Goal: Contribute content: Contribute content

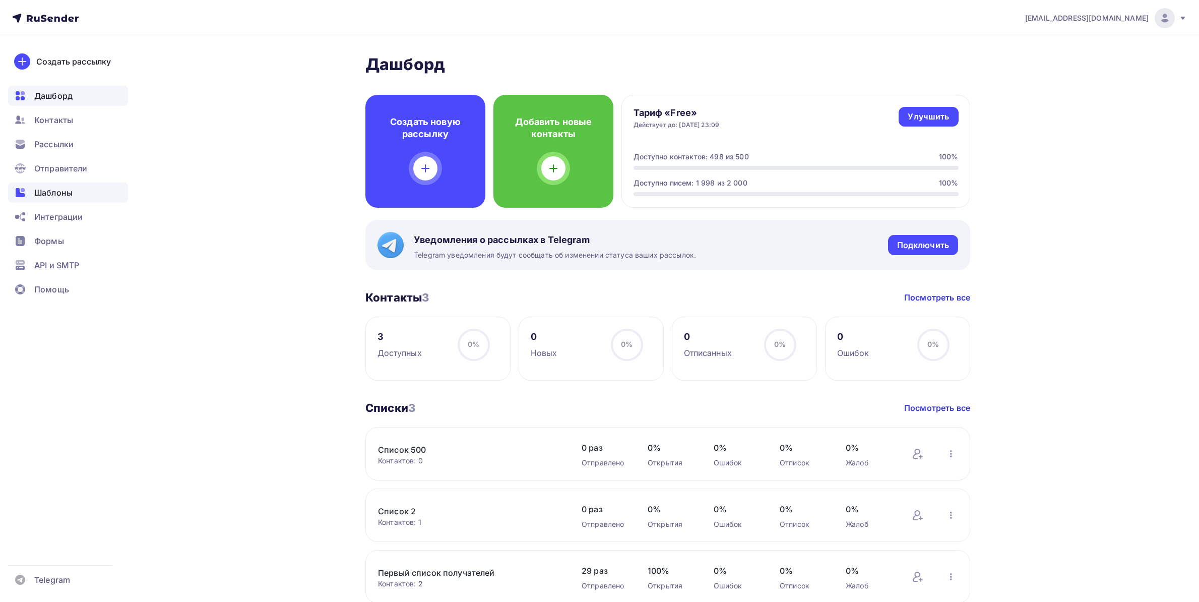
click at [62, 190] on span "Шаблоны" at bounding box center [53, 192] width 38 height 12
click at [53, 196] on span "Шаблоны" at bounding box center [53, 192] width 38 height 12
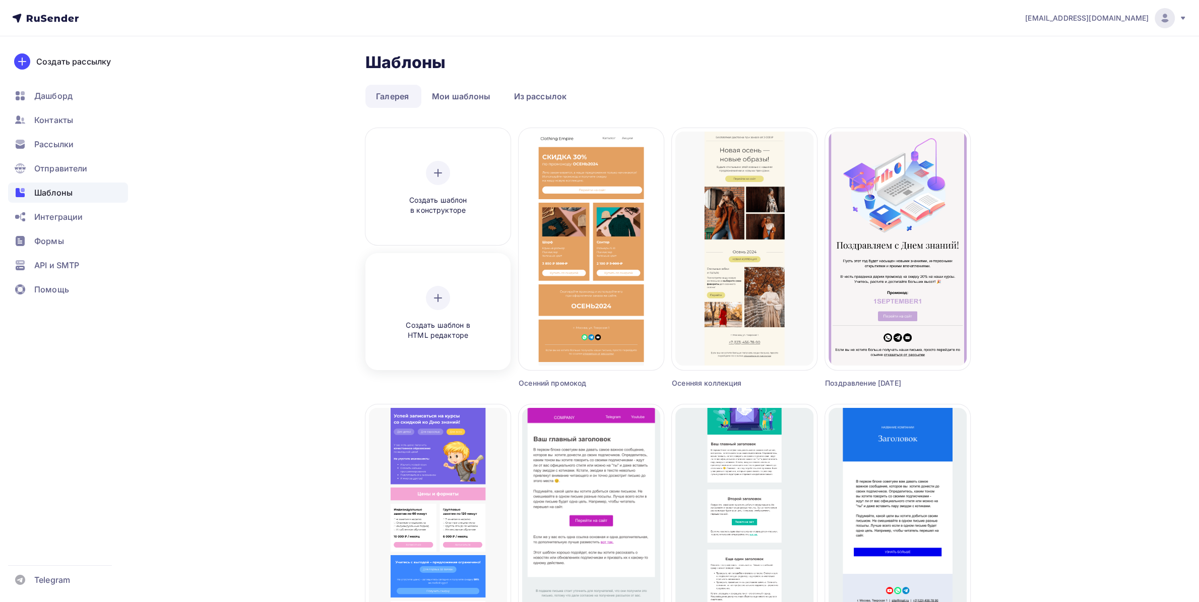
drag, startPoint x: 433, startPoint y: 328, endPoint x: 424, endPoint y: 325, distance: 9.6
click at [432, 328] on span "Создать шаблон в HTML редакторе" at bounding box center [438, 330] width 96 height 21
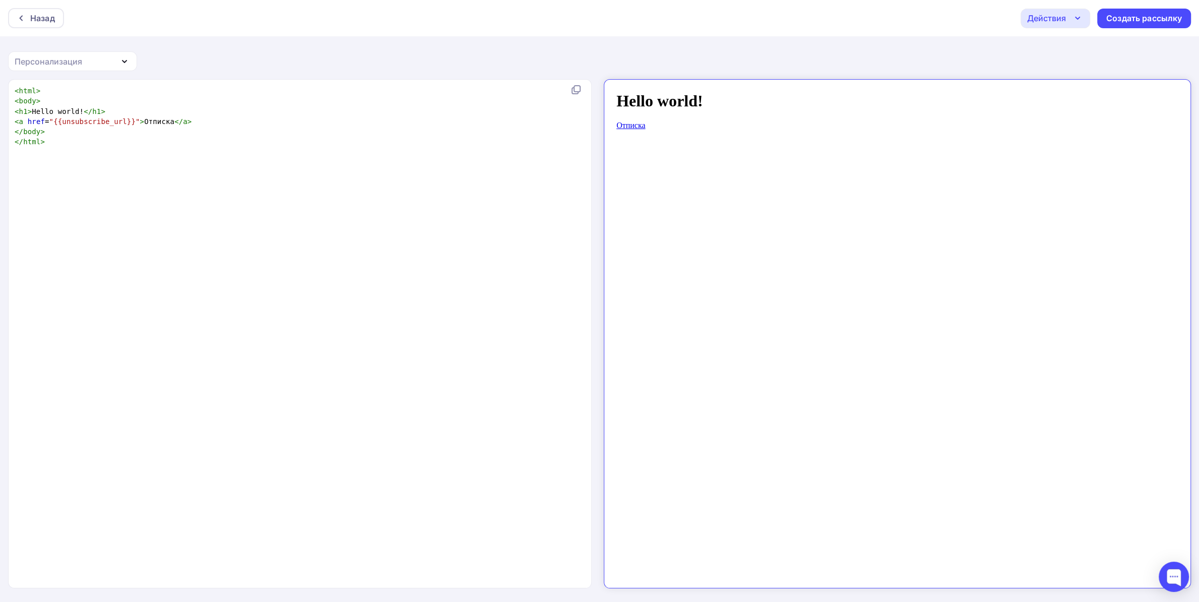
click at [234, 136] on pre "</ body >" at bounding box center [298, 132] width 571 height 10
type textarea "<a href="{{unsubscribe_url}}">Отписка</a> </body>"
drag, startPoint x: 241, startPoint y: 130, endPoint x: 17, endPoint y: 113, distance: 225.4
click at [0, 123] on div "<a href="{{unsubscribe_url}}">Отписка</a> </body> x < html > < body > < h1 > He…" at bounding box center [599, 340] width 1199 height 523
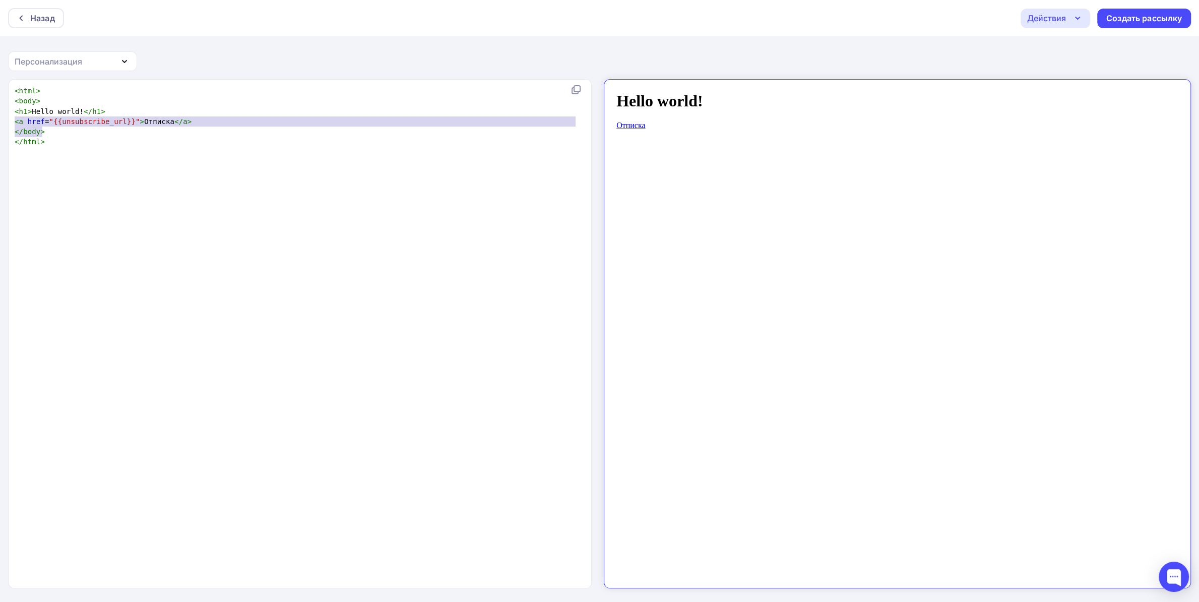
click at [17, 113] on span "<" at bounding box center [17, 111] width 5 height 8
type textarea "<a href="{{unsub"
type textarea "<a href="{{unsubscribe_url}}">Отписка</a>"
drag, startPoint x: 16, startPoint y: 123, endPoint x: 249, endPoint y: 120, distance: 233.9
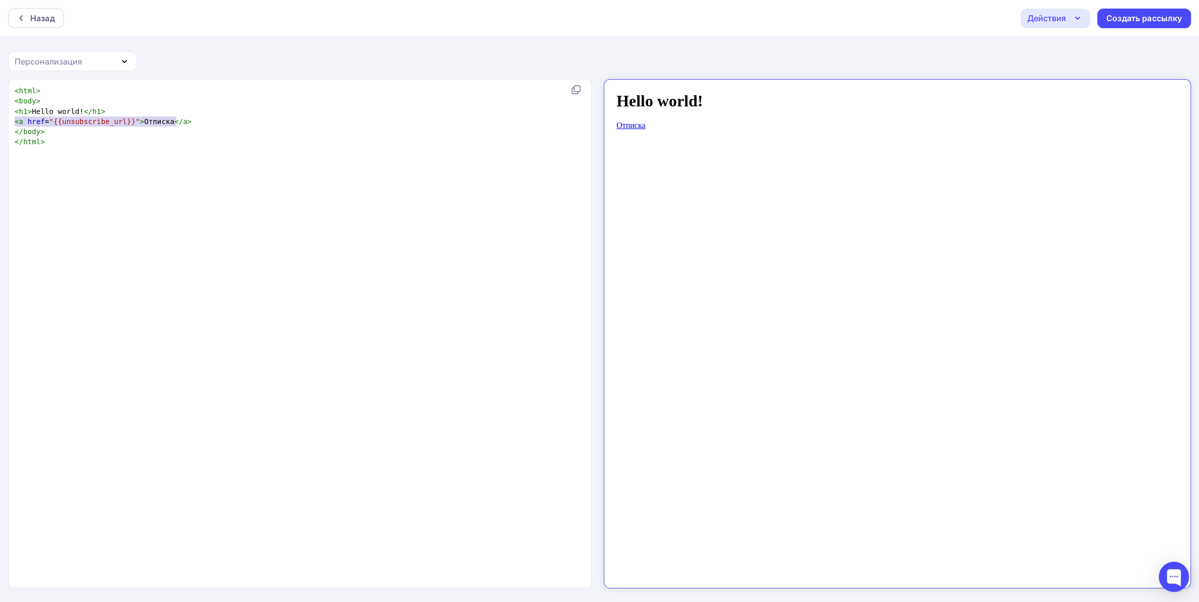
click at [249, 120] on pre "< a href = "{{unsubscribe_url}}" > Отписка </ a >" at bounding box center [298, 121] width 571 height 10
click at [190, 117] on pre "< a href = "{{unsubscribe_url}}" > Отписка </ a >" at bounding box center [298, 121] width 571 height 10
click at [174, 110] on pre "< h1 > Hello world! </ h1 >" at bounding box center [298, 111] width 571 height 10
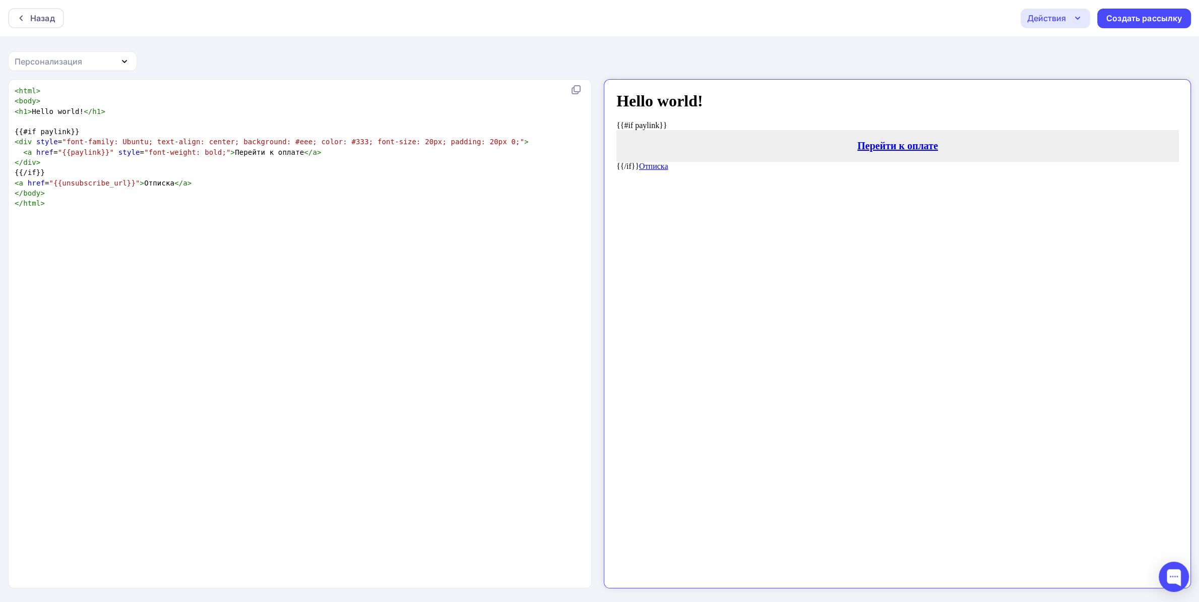
click at [113, 130] on pre "{{#if paylink}}" at bounding box center [303, 132] width 581 height 10
click at [67, 162] on pre "</ div >" at bounding box center [303, 162] width 581 height 10
type textarea ">"
click at [70, 167] on pre "</ div >" at bounding box center [303, 162] width 581 height 10
click at [72, 169] on pre "{{/if}}" at bounding box center [303, 172] width 581 height 10
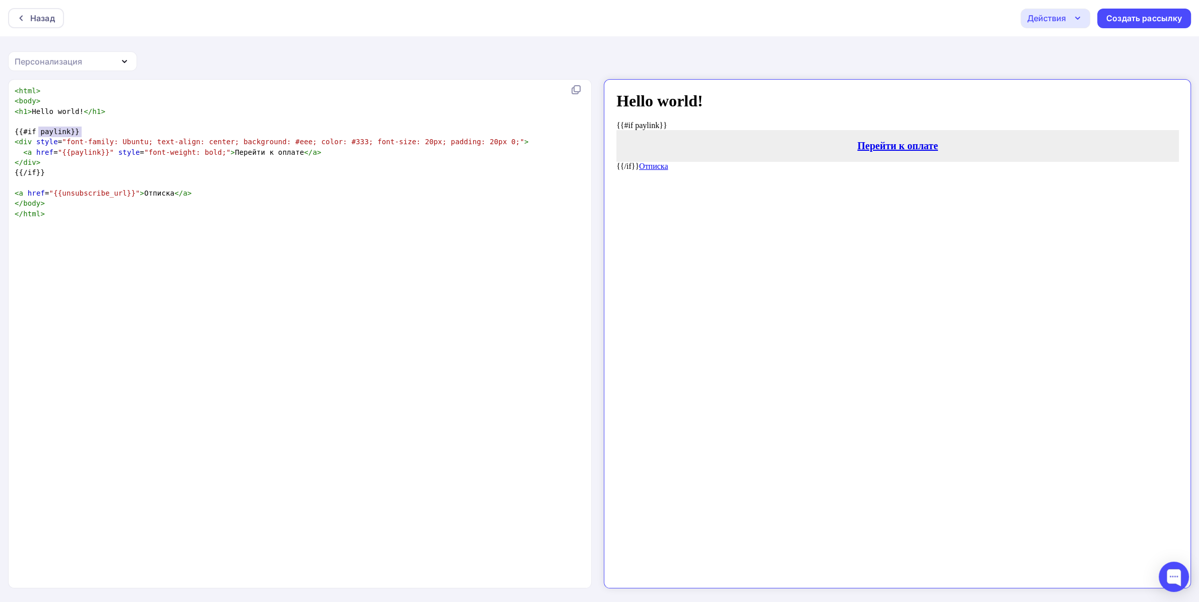
type textarea "{{#if paylink}}"
drag, startPoint x: 94, startPoint y: 136, endPoint x: 22, endPoint y: 134, distance: 71.6
click at [22, 134] on pre "{{#if paylink}}" at bounding box center [303, 132] width 581 height 10
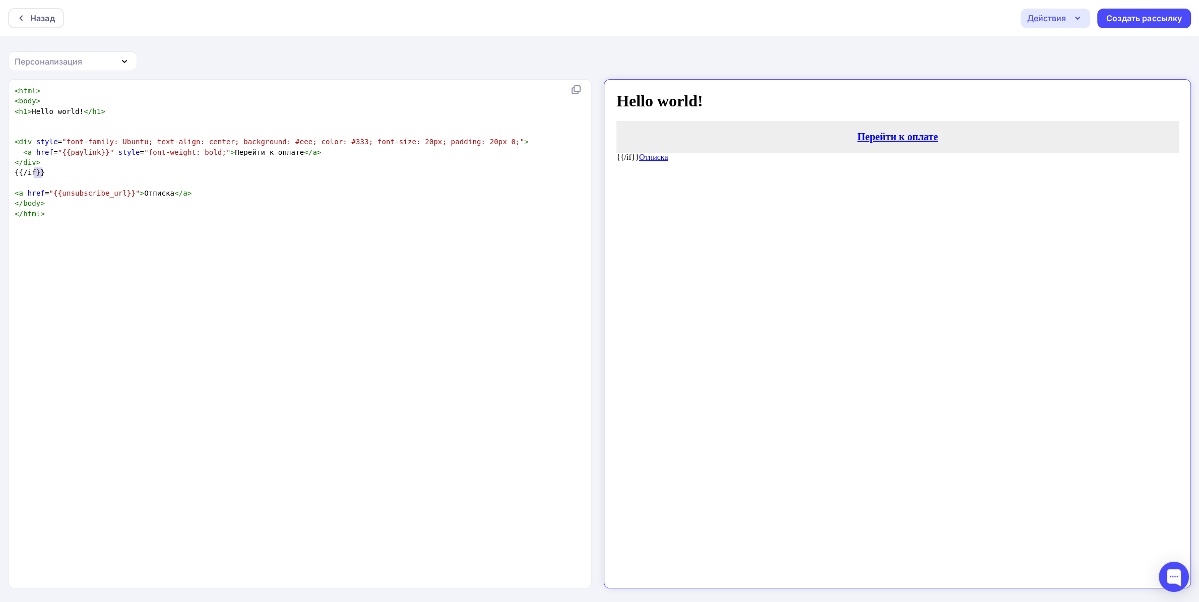
type textarea "{{/if}}"
drag, startPoint x: 68, startPoint y: 175, endPoint x: 8, endPoint y: 171, distance: 60.6
click at [8, 171] on div "{{/if}} x < html > < body > < h1 > Hello world! </ h1 > < div style = "font-fam…" at bounding box center [599, 340] width 1199 height 523
type textarea "{{#if paylink}}"
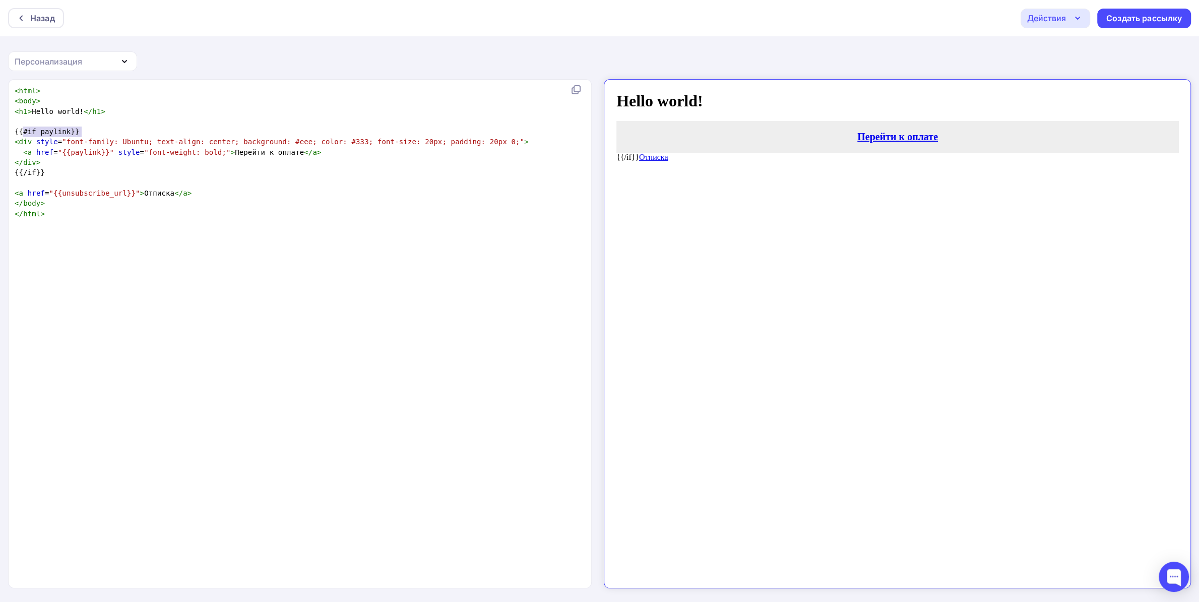
scroll to position [1, 58]
click at [83, 133] on pre "{{#if paylink}}" at bounding box center [303, 132] width 581 height 10
type textarea "{{#if paylink}}"
drag, startPoint x: 95, startPoint y: 130, endPoint x: 20, endPoint y: 137, distance: 75.4
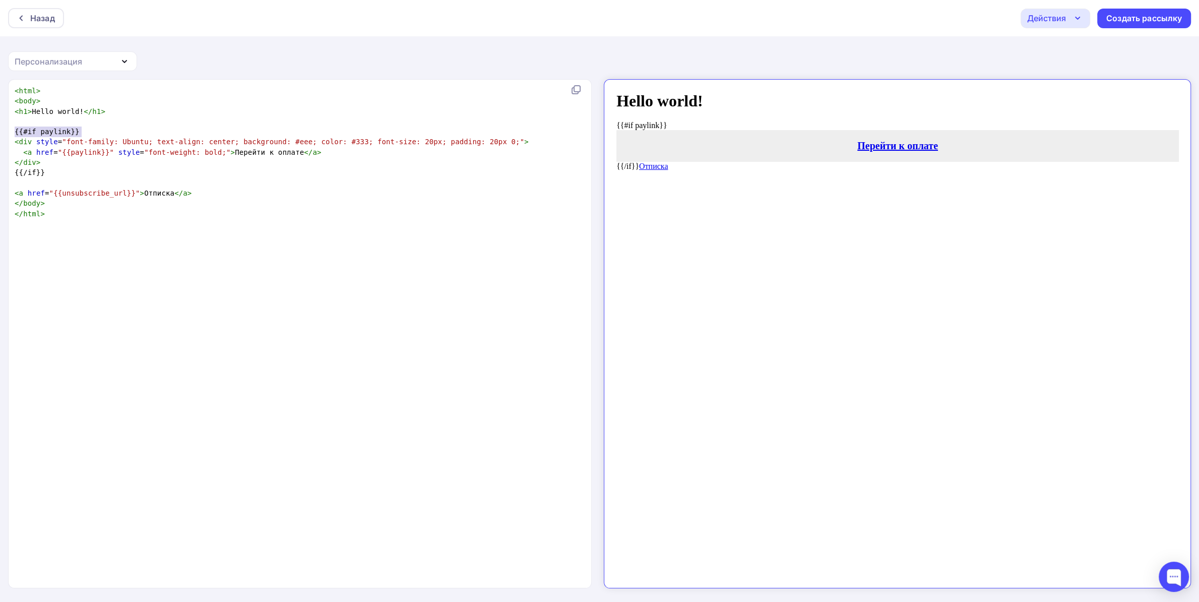
click at [20, 137] on pre "{{#if paylink}}" at bounding box center [303, 132] width 581 height 10
type textarea "{{/if}}"
drag, startPoint x: 50, startPoint y: 178, endPoint x: 13, endPoint y: 173, distance: 37.1
click at [13, 173] on pre "{{/if}}" at bounding box center [303, 172] width 581 height 10
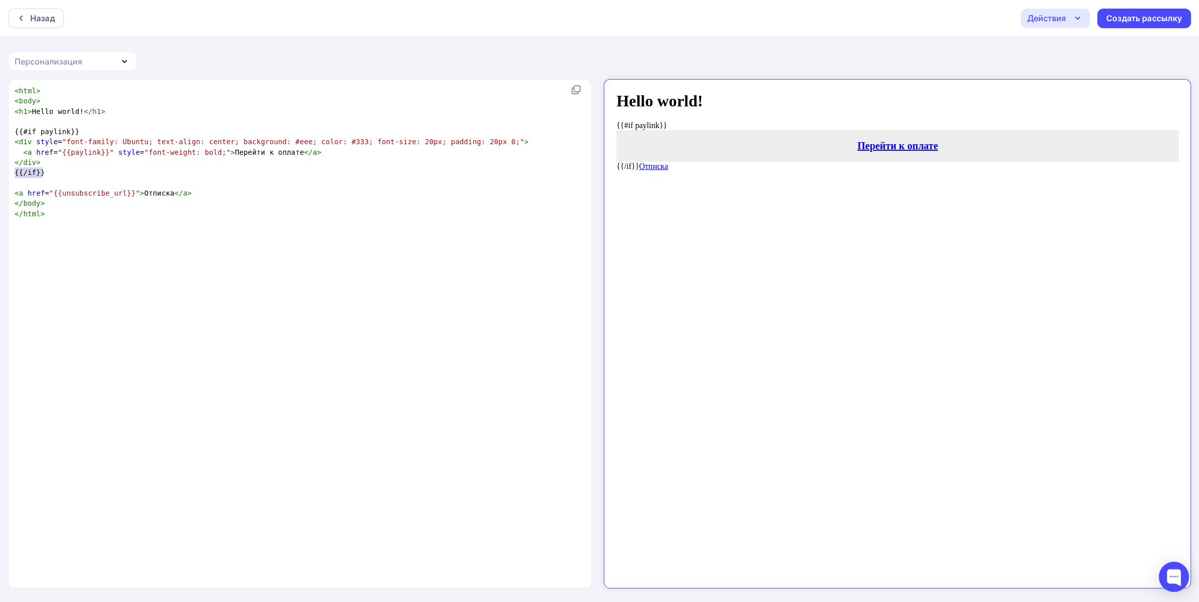
scroll to position [0, 0]
click at [221, 270] on div "x < html > < body > < h1 > Hello world! </ h1 > {{#if paylink}} < div style = "…" at bounding box center [311, 346] width 596 height 525
click at [236, 179] on pre at bounding box center [303, 183] width 581 height 10
click at [196, 236] on div "x < html > < body > < h1 > Hello world! </ h1 > {{#if paylink}} < div style = "…" at bounding box center [311, 346] width 596 height 525
click at [145, 180] on pre at bounding box center [303, 183] width 581 height 10
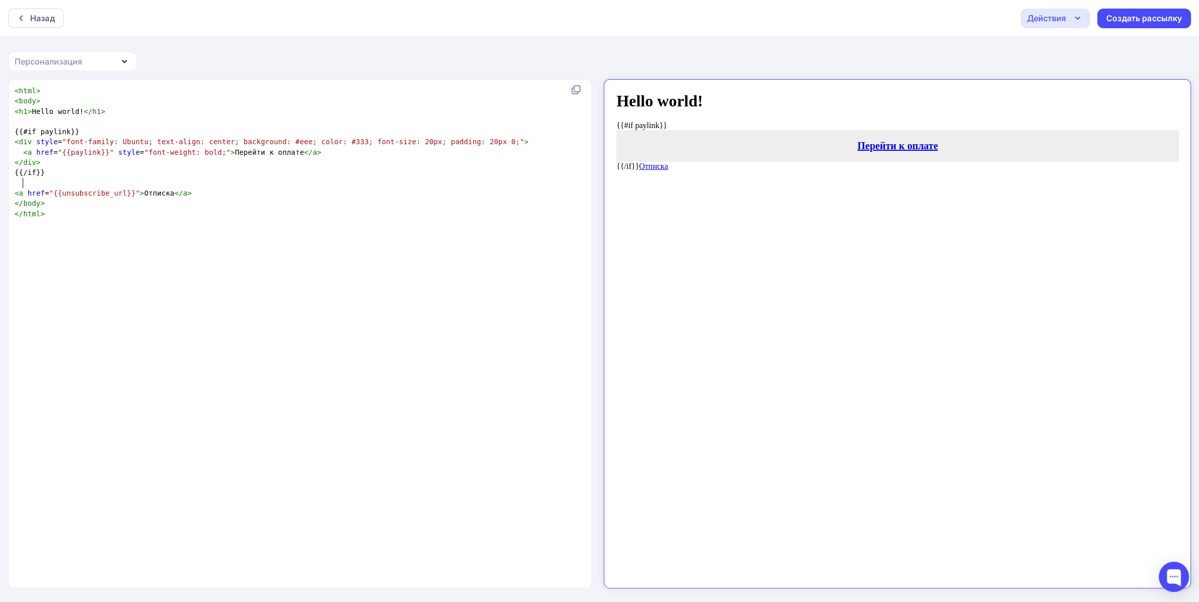
paste textarea "}"
type textarea "<"
type textarea "{{email}}"
drag, startPoint x: 123, startPoint y: 184, endPoint x: 0, endPoint y: 184, distance: 123.5
click at [0, 184] on div "{{email}} x < html > < body > < h1 > Hello world! </ h1 > {{#if paylink}} < div…" at bounding box center [599, 340] width 1199 height 523
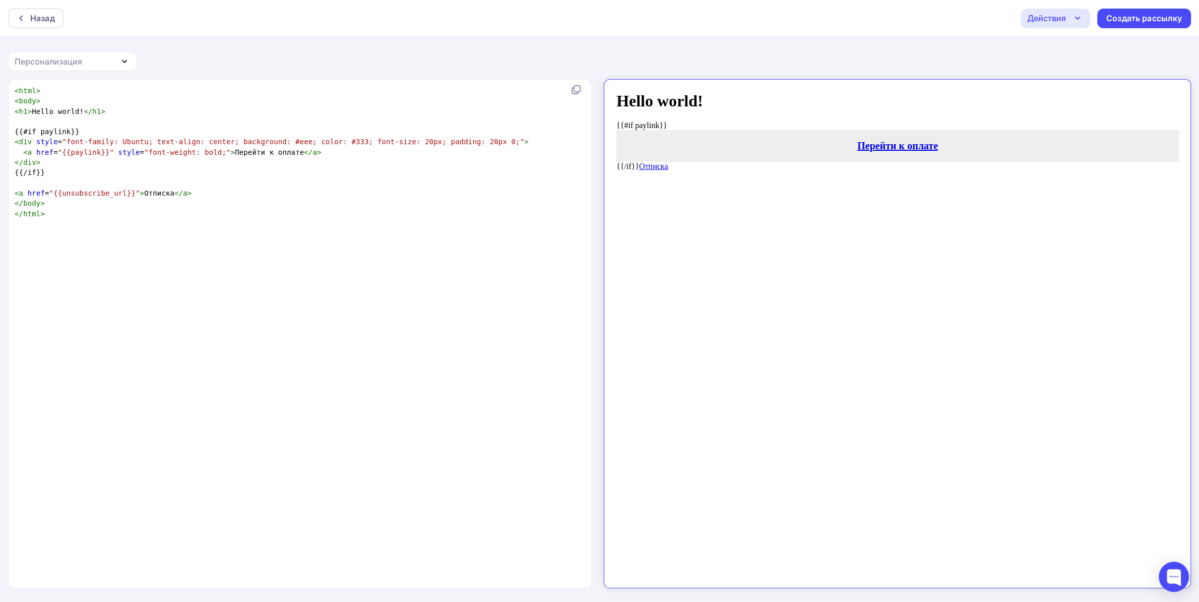
click at [102, 53] on div "Персонализация" at bounding box center [72, 61] width 129 height 20
click at [228, 236] on div "x < html > < body > < h1 > Hello world! </ h1 > {{#if paylink}} < div style = "…" at bounding box center [311, 346] width 596 height 525
click at [88, 183] on pre "​" at bounding box center [303, 183] width 581 height 10
click at [91, 65] on div "Персонализация" at bounding box center [72, 61] width 129 height 20
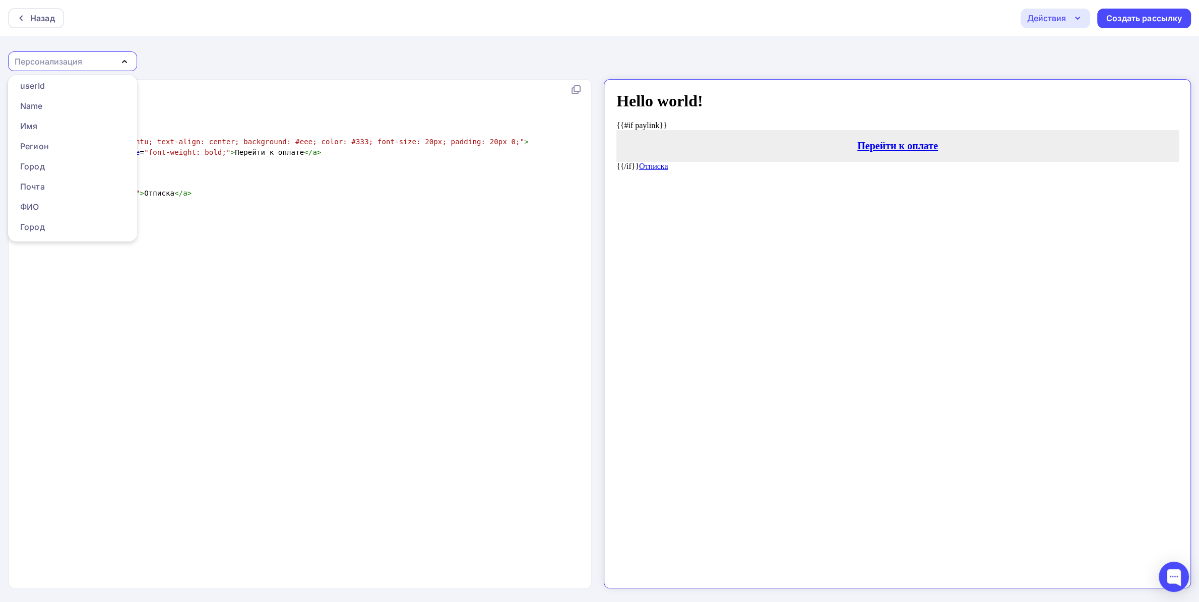
scroll to position [261, 0]
click at [52, 196] on div "Город" at bounding box center [72, 196] width 104 height 12
type textarea "{{Город_2}}"
drag, startPoint x: 75, startPoint y: 183, endPoint x: 10, endPoint y: 183, distance: 65.5
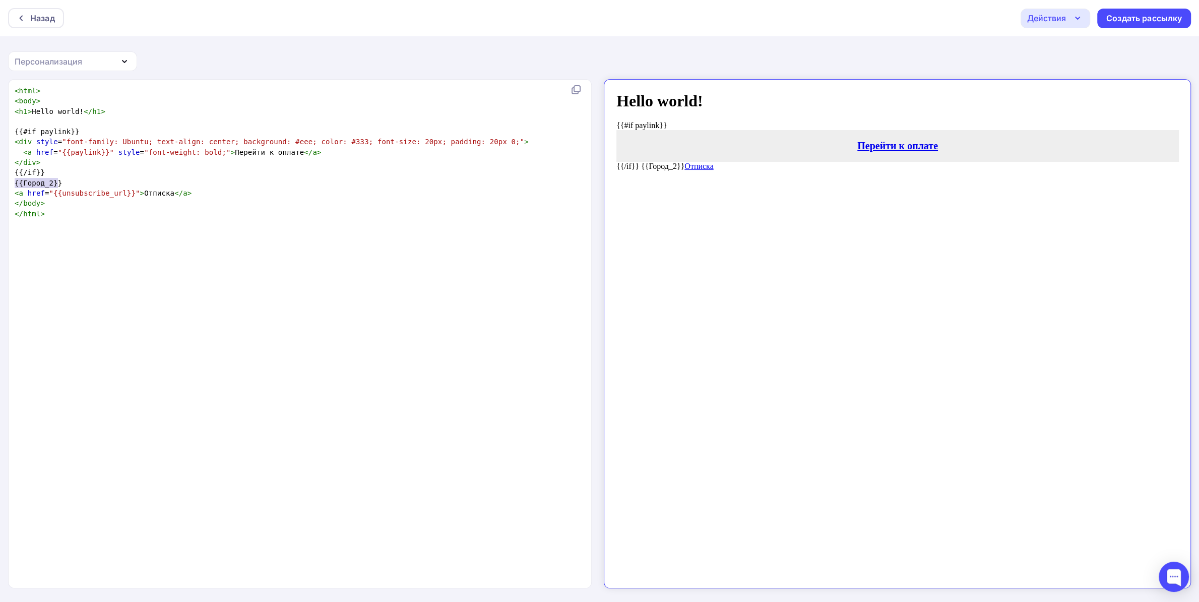
click at [10, 183] on div "{{Город_2}} x < html > < body > < h1 > Hello world! </ h1 > {{#if paylink}} < d…" at bounding box center [301, 334] width 584 height 508
type textarea "{{/if}}"
drag, startPoint x: 67, startPoint y: 176, endPoint x: 10, endPoint y: 174, distance: 57.0
click at [10, 174] on div "{{/if}} x < html > < body > < h1 > Hello world! </ h1 > {{#if paylink}} < div s…" at bounding box center [301, 334] width 584 height 508
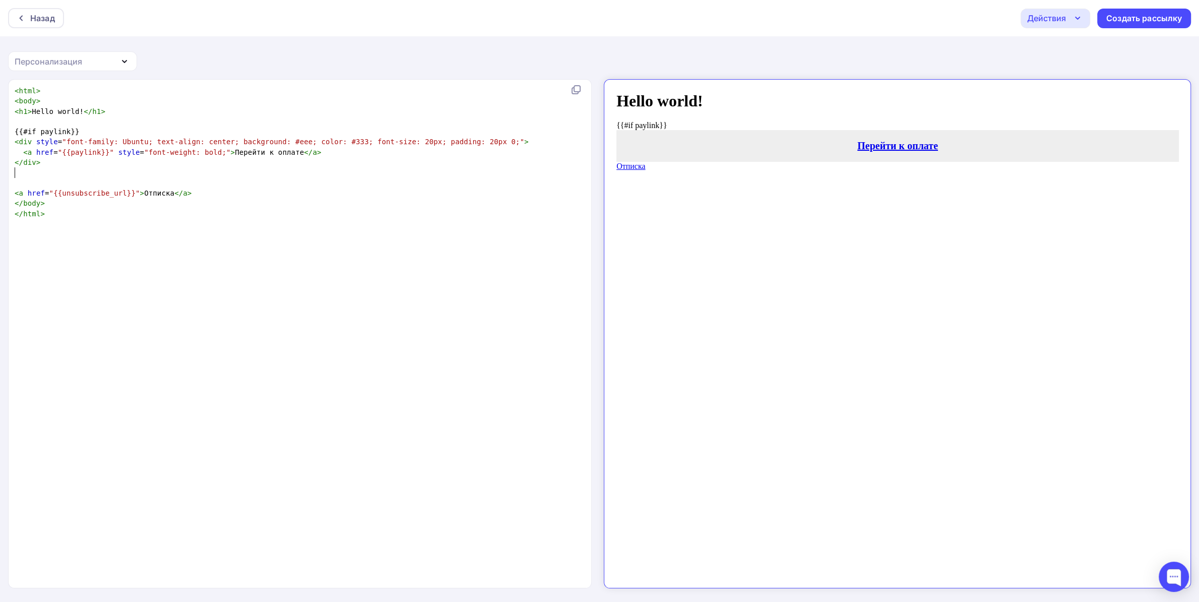
click at [169, 171] on pre "​" at bounding box center [303, 172] width 581 height 10
drag, startPoint x: 88, startPoint y: 65, endPoint x: 90, endPoint y: 79, distance: 13.8
click at [86, 65] on div "Персонализация" at bounding box center [72, 61] width 129 height 20
click at [356, 285] on div "x < html > < body > < h1 > Hello world! </ h1 > {{#if paylink}} < div style = "…" at bounding box center [311, 346] width 596 height 525
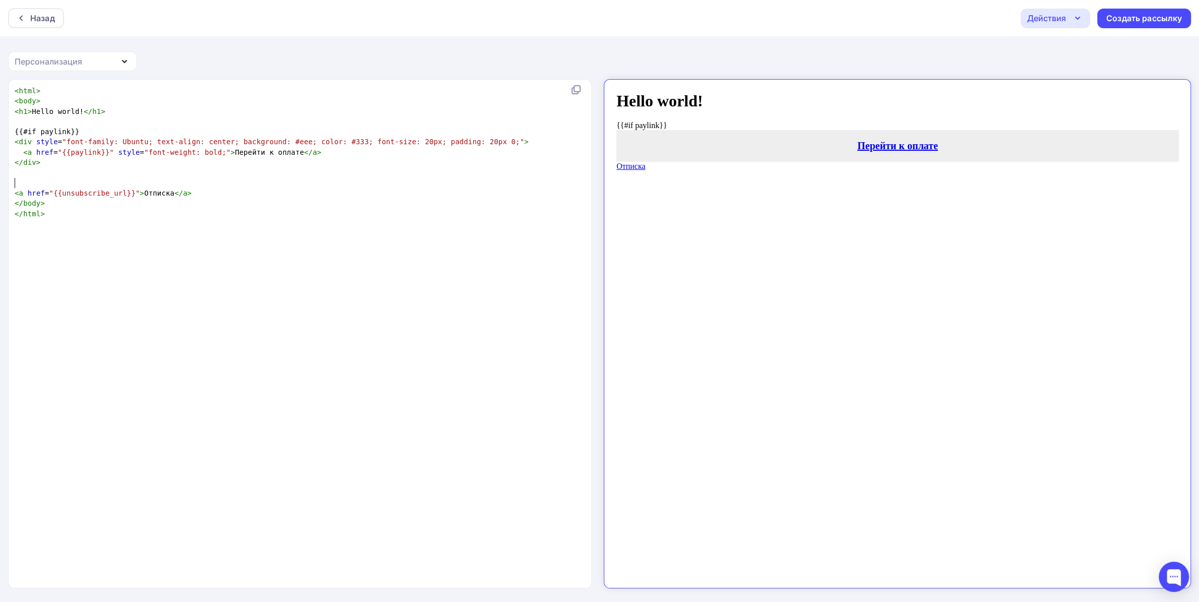
click at [50, 180] on pre "​" at bounding box center [303, 183] width 581 height 10
type textarea "<if>"
type textarea "<if"
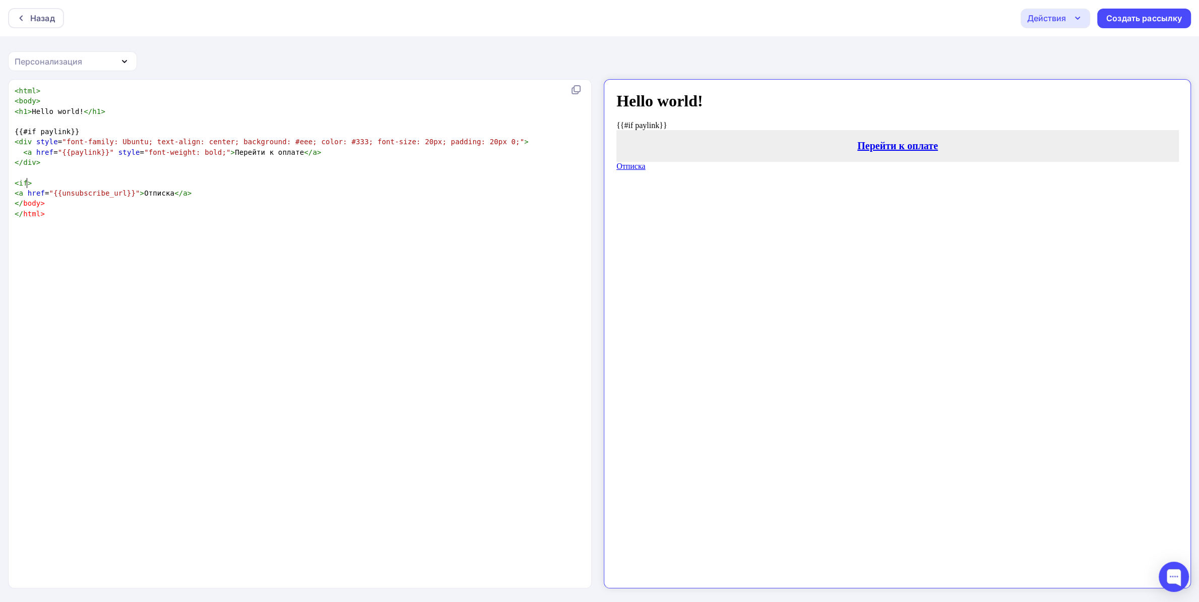
scroll to position [0, 11]
drag, startPoint x: 28, startPoint y: 178, endPoint x: 15, endPoint y: 184, distance: 14.2
click at [15, 184] on pre "< if >" at bounding box center [303, 183] width 581 height 10
drag, startPoint x: 24, startPoint y: 183, endPoint x: 35, endPoint y: 179, distance: 11.2
click at [25, 183] on span "if" at bounding box center [23, 183] width 9 height 8
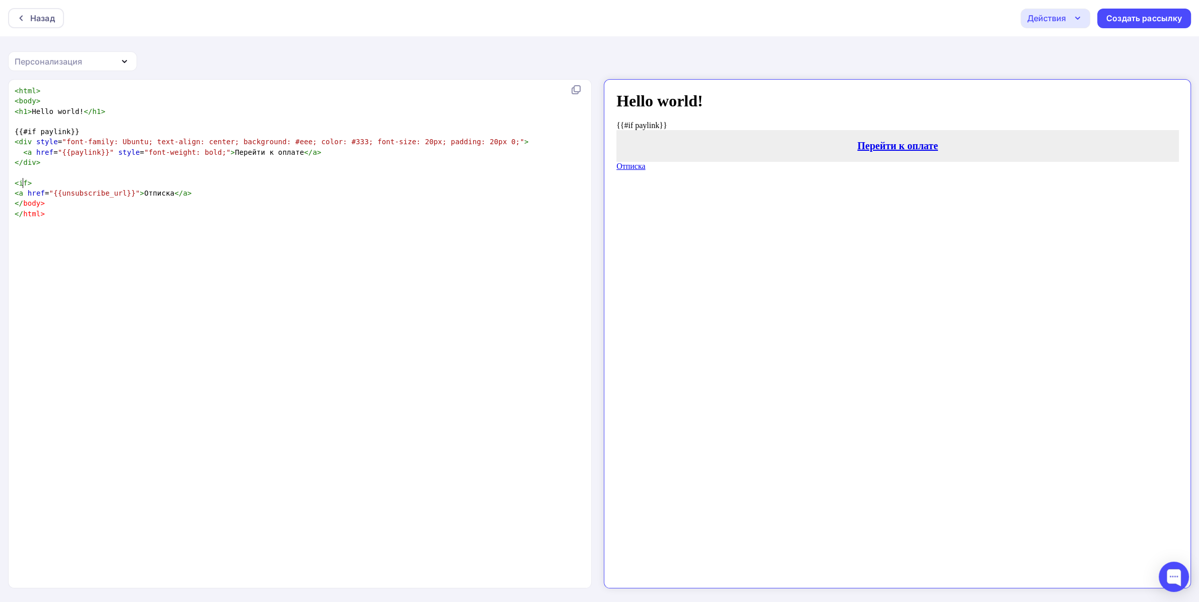
scroll to position [0, 8]
type textarea "<if>"
drag, startPoint x: 35, startPoint y: 179, endPoint x: 13, endPoint y: 183, distance: 22.5
click at [13, 183] on div "<if> x < html > < body > < h1 > Hello world! </ h1 > {{#if paylink}} < div styl…" at bounding box center [301, 334] width 584 height 508
